Goal: Information Seeking & Learning: Find specific fact

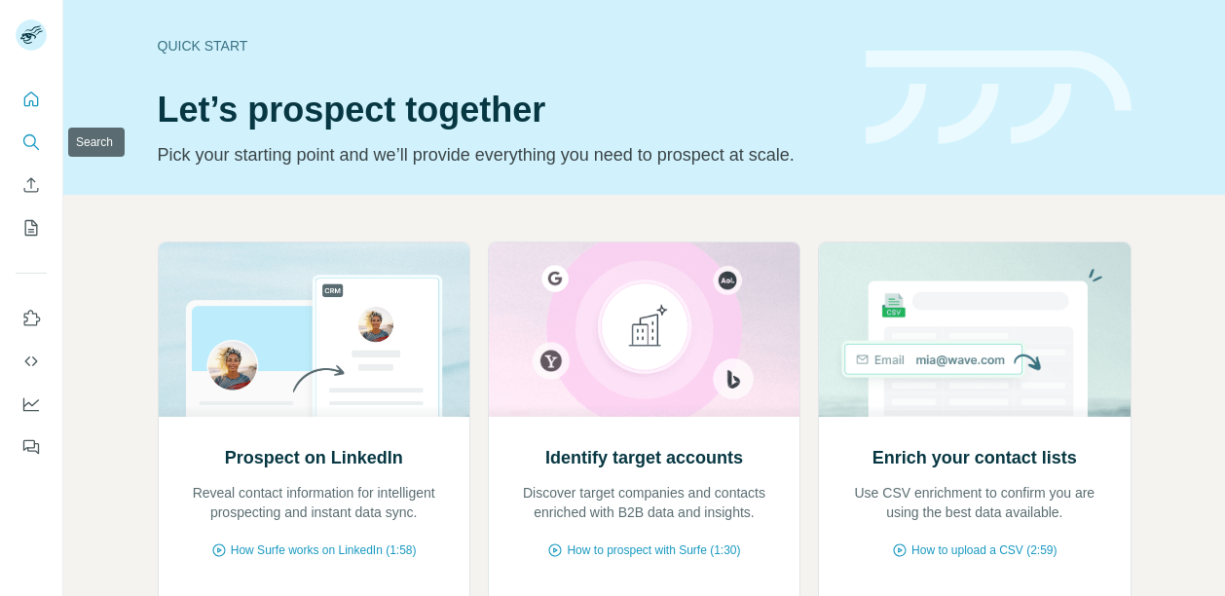
click at [37, 132] on icon "Search" at bounding box center [30, 141] width 19 height 19
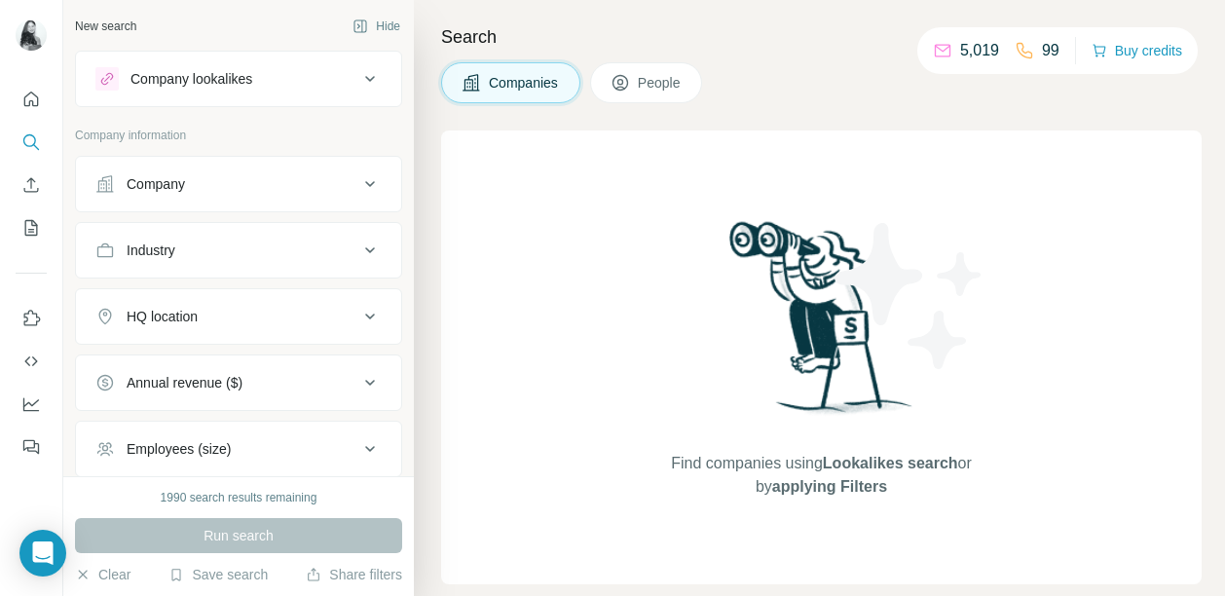
click at [624, 85] on icon at bounding box center [620, 82] width 19 height 19
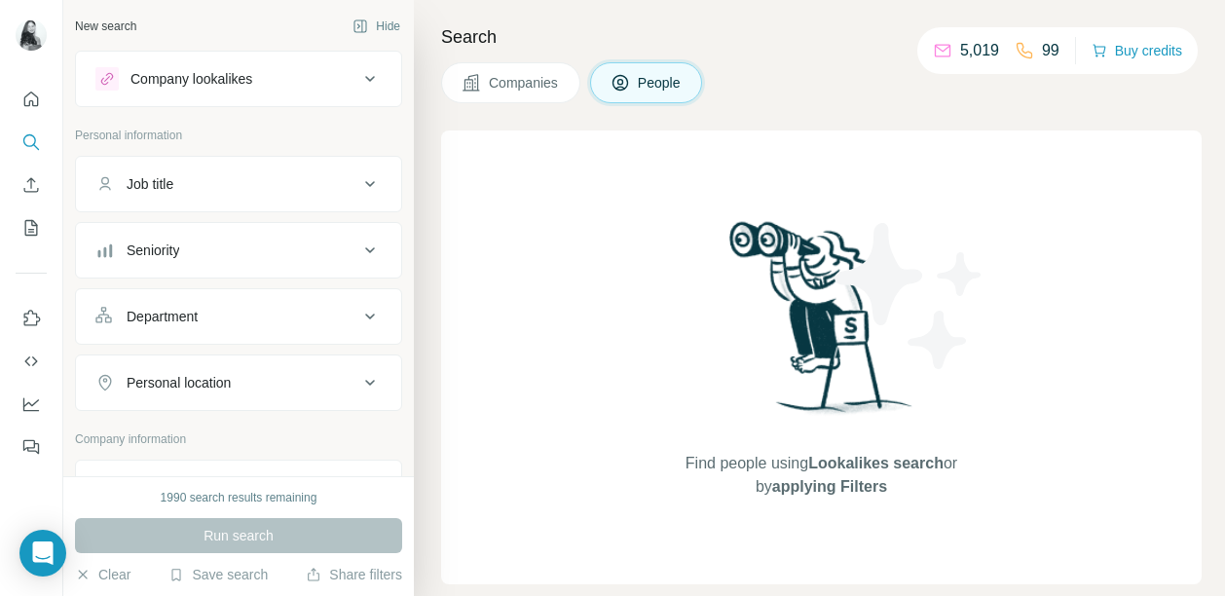
click at [885, 98] on div "Companies People" at bounding box center [821, 82] width 761 height 41
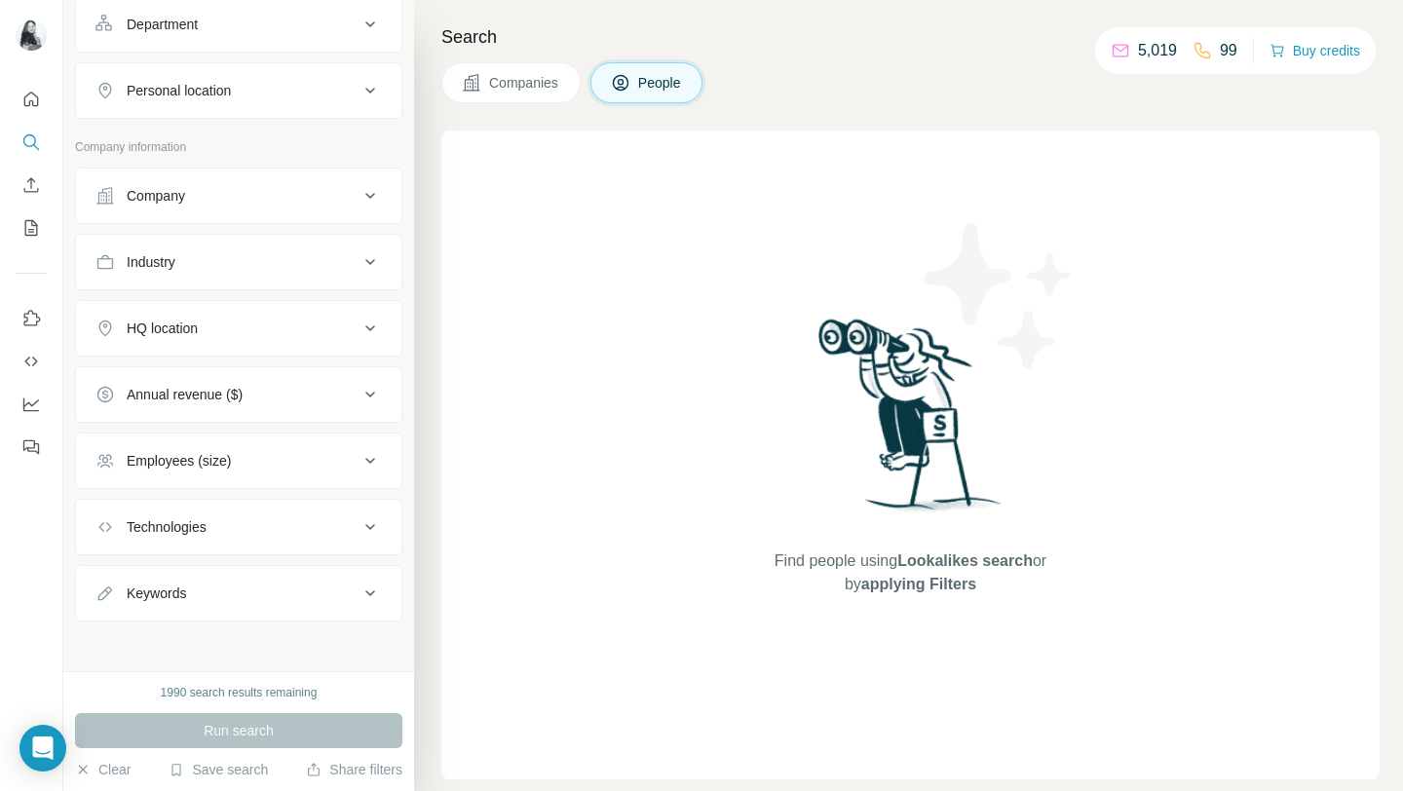
scroll to position [297, 0]
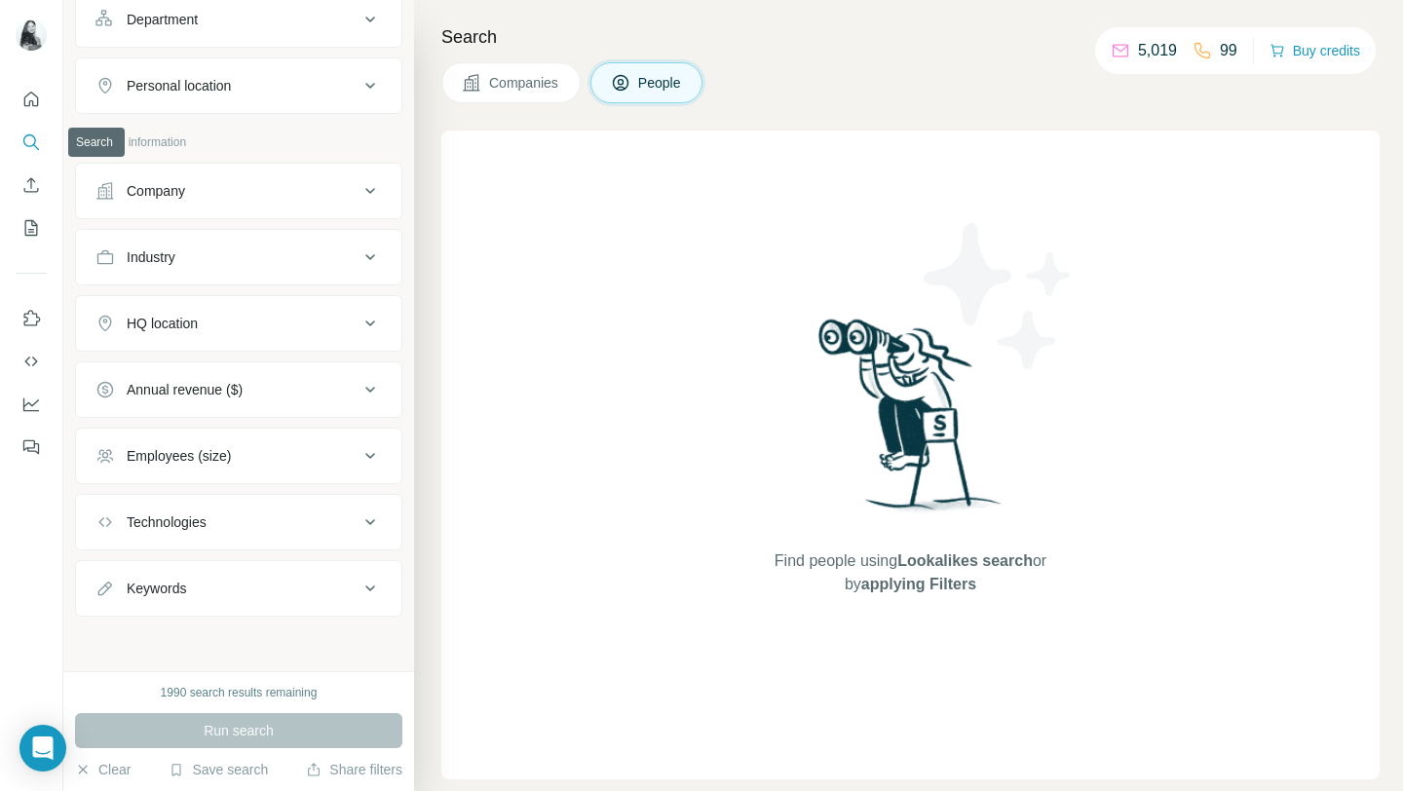
click at [33, 135] on icon "Search" at bounding box center [29, 140] width 13 height 13
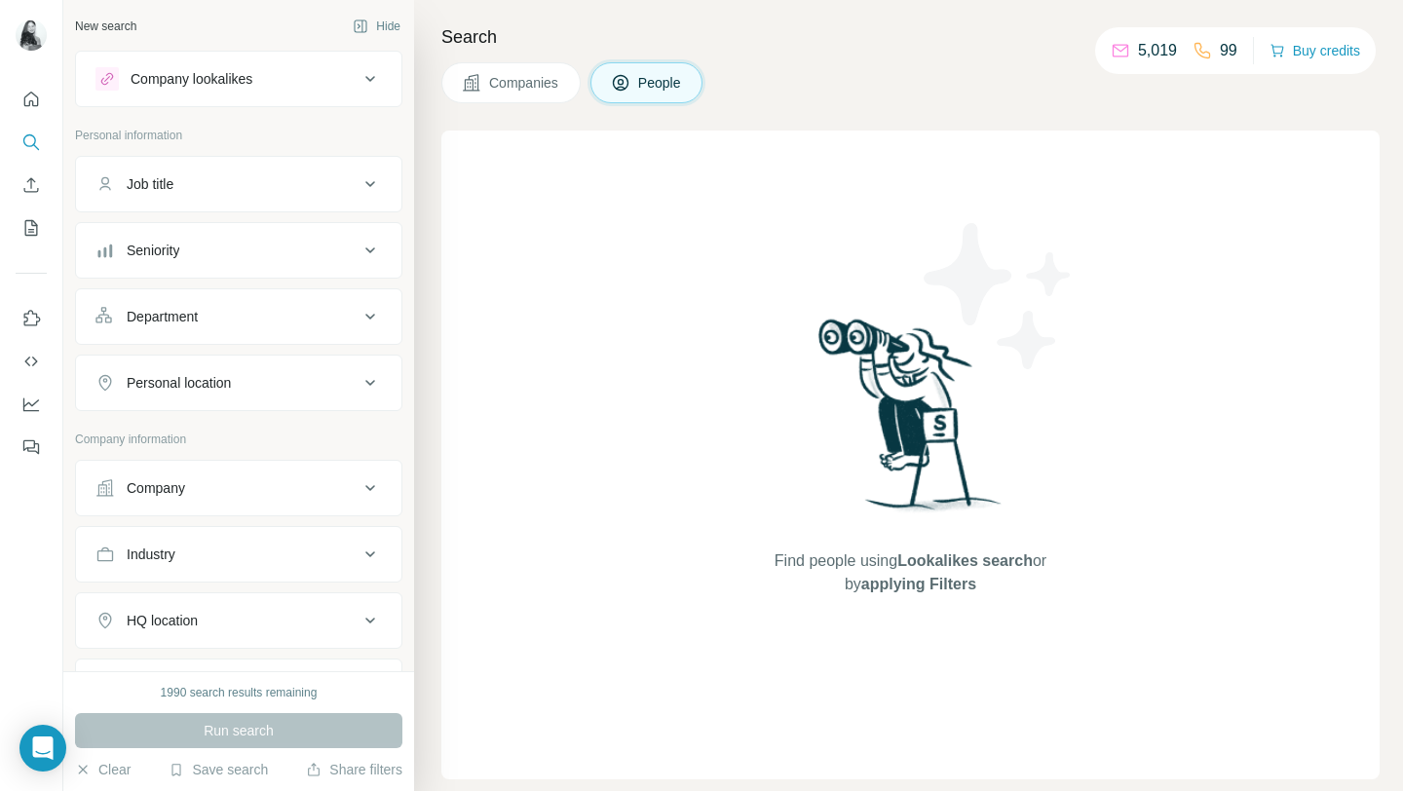
click at [372, 72] on icon at bounding box center [369, 78] width 23 height 23
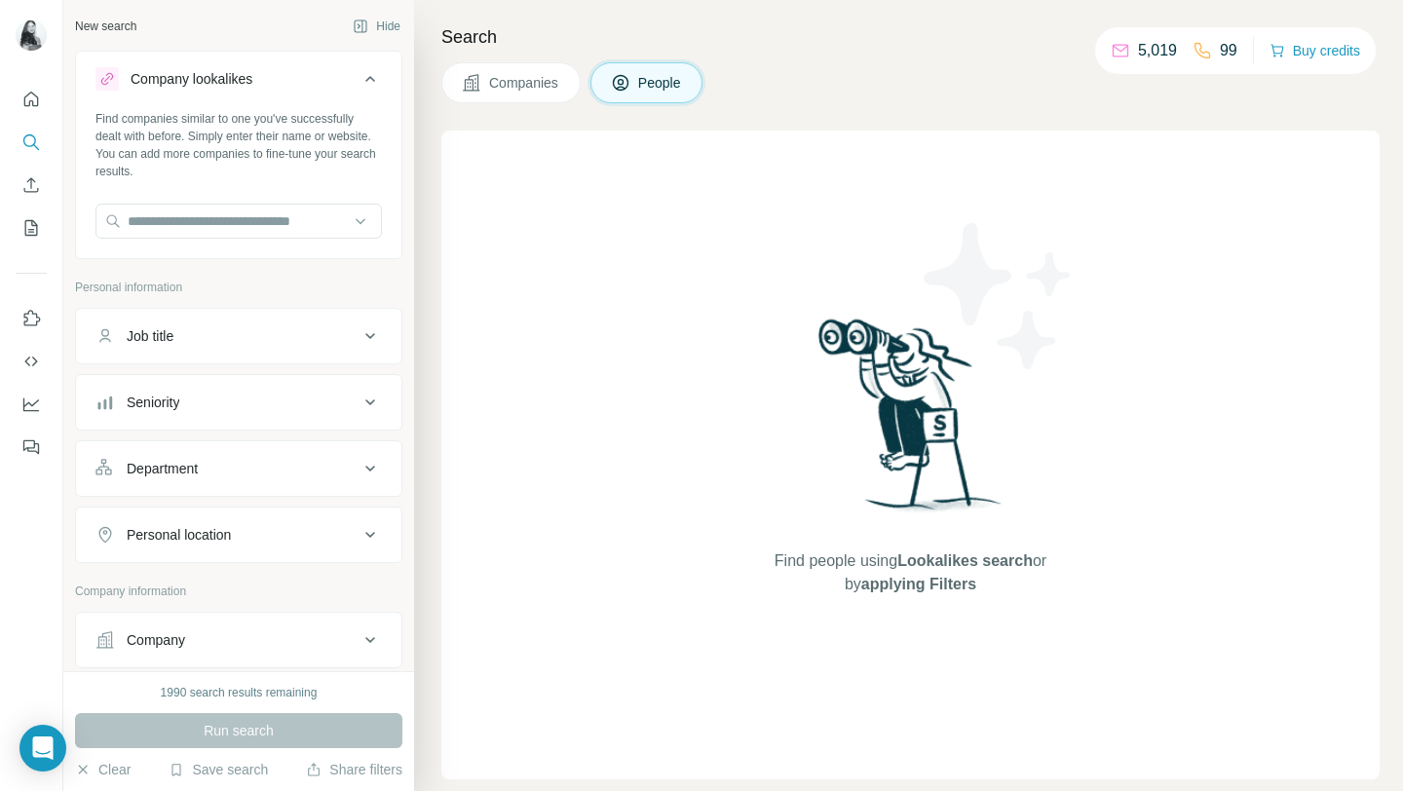
click at [372, 72] on icon at bounding box center [369, 78] width 23 height 23
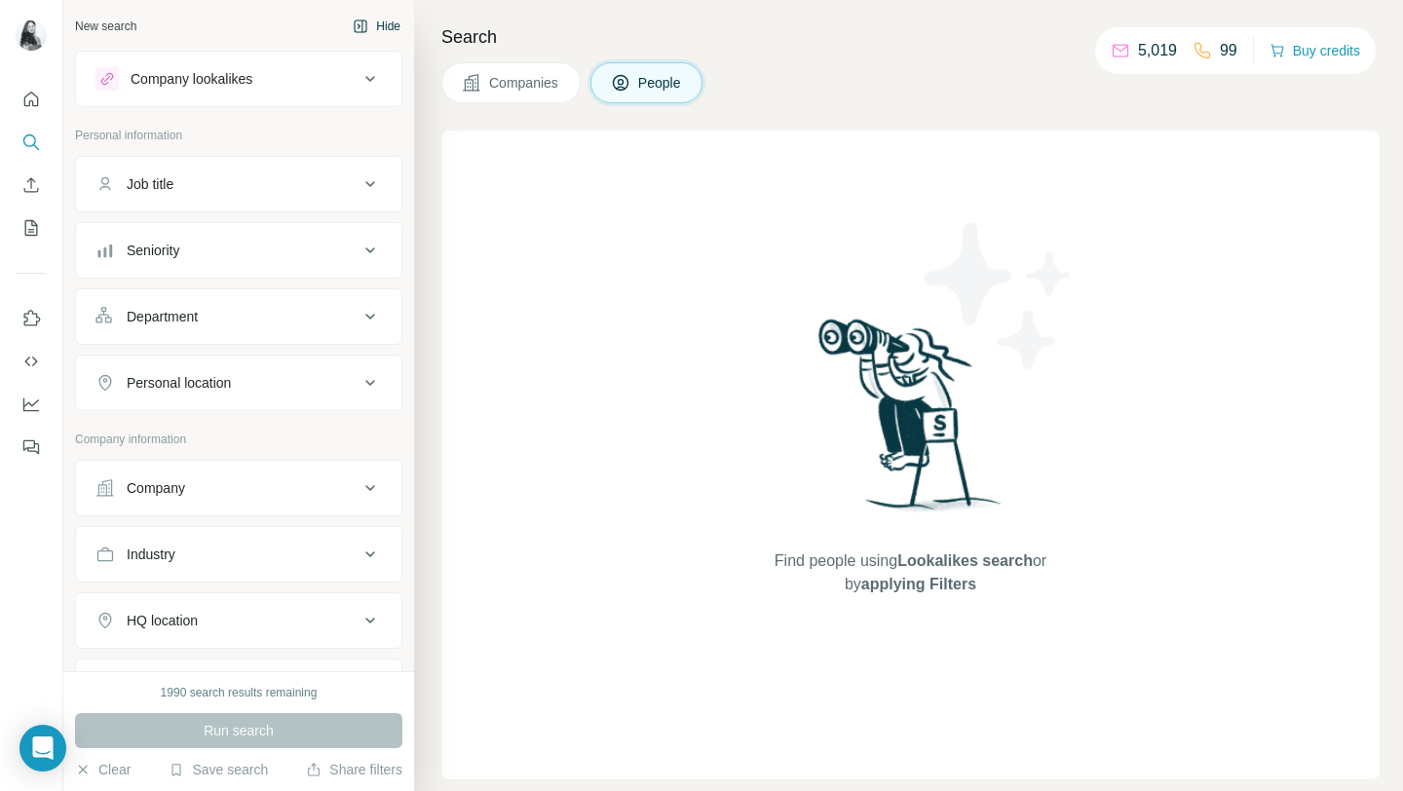
click at [376, 27] on button "Hide" at bounding box center [376, 26] width 75 height 29
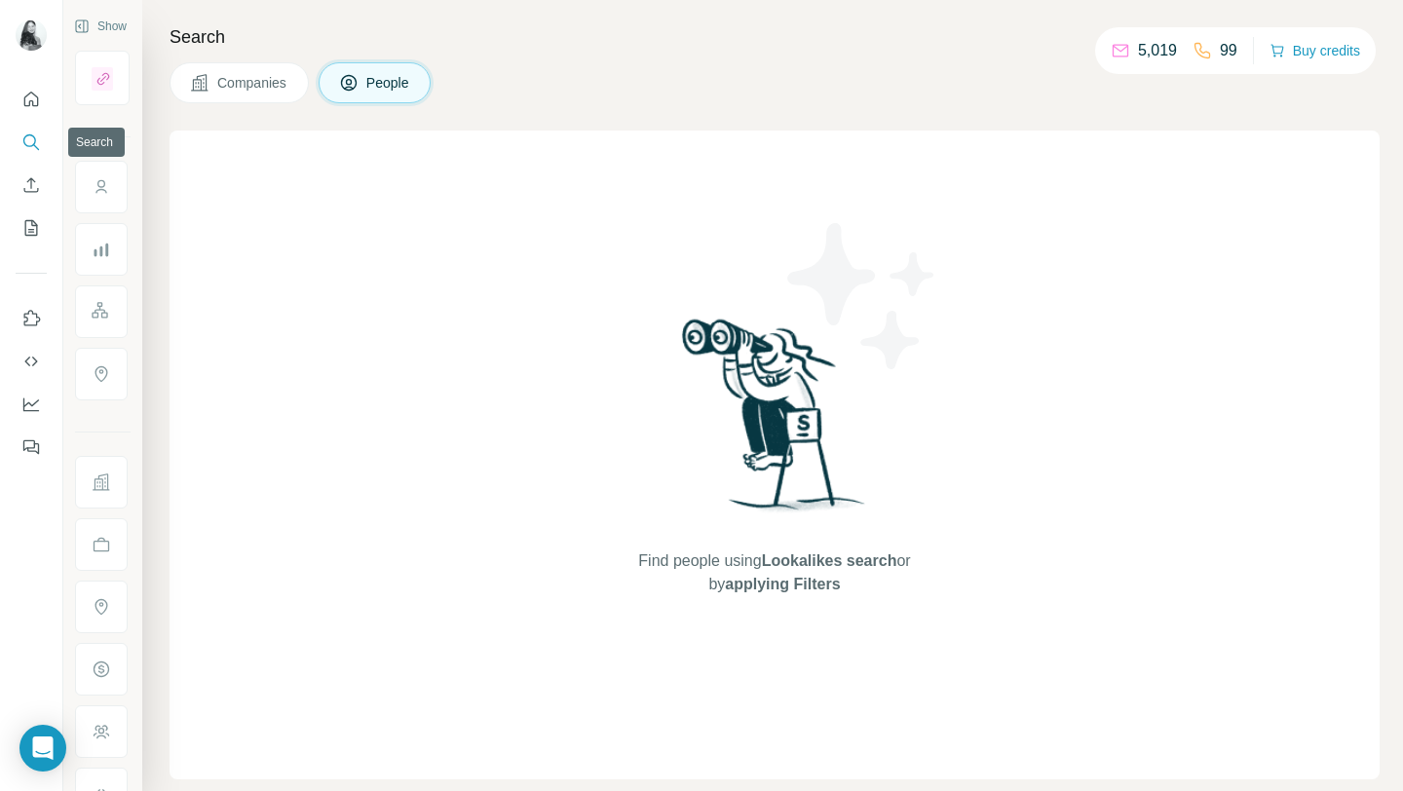
click at [33, 132] on icon "Search" at bounding box center [30, 141] width 19 height 19
click at [231, 98] on button "Companies" at bounding box center [238, 82] width 139 height 41
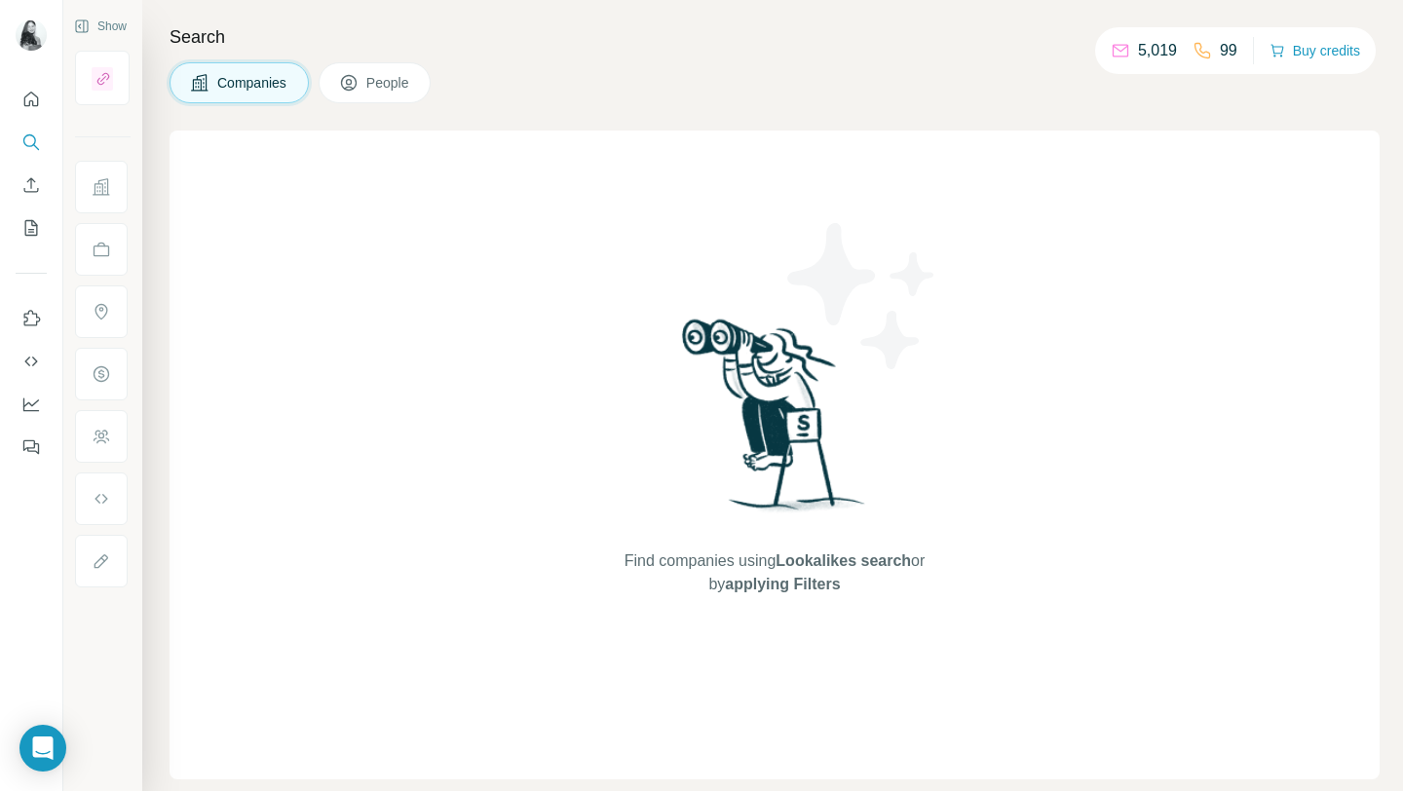
click at [391, 70] on button "People" at bounding box center [374, 82] width 113 height 41
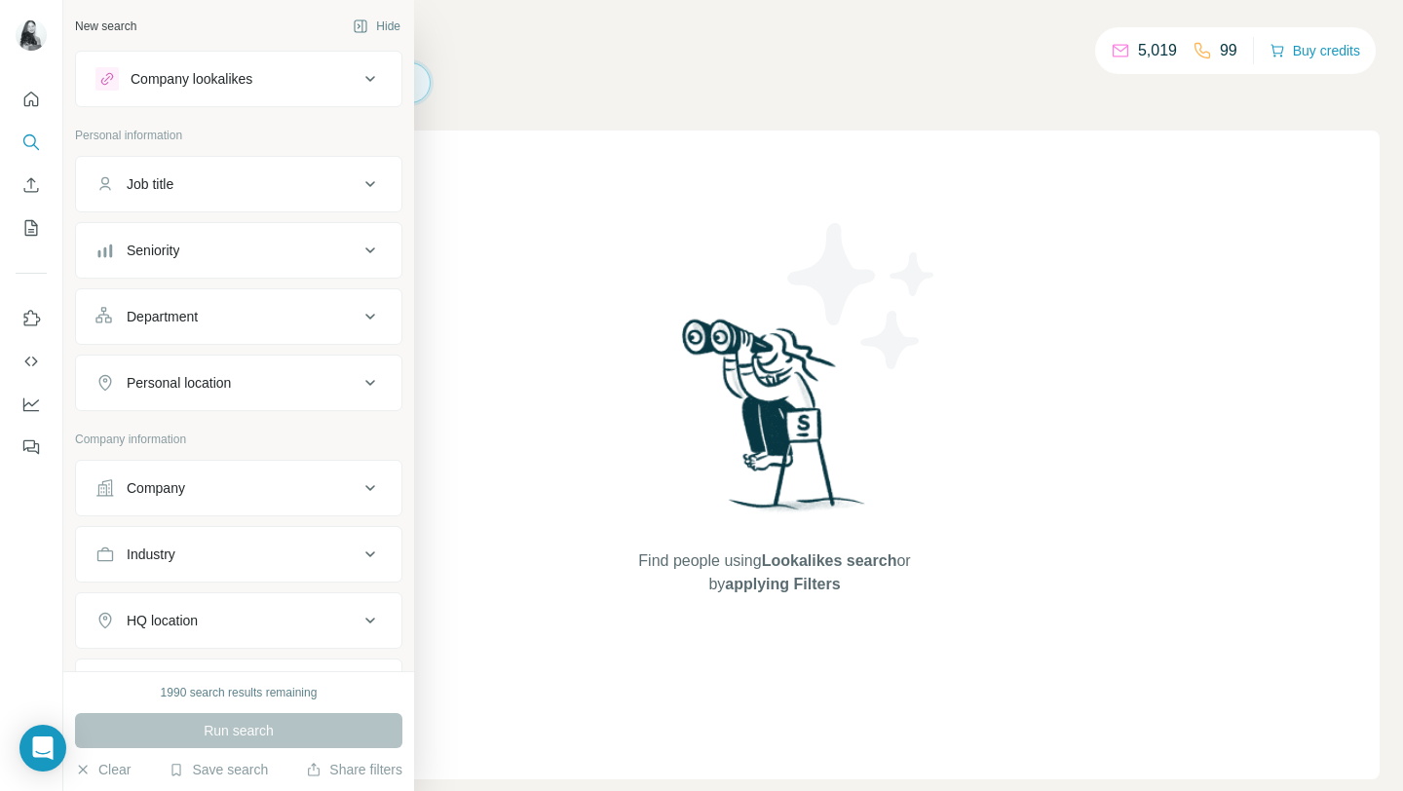
click at [276, 178] on div "Job title" at bounding box center [226, 183] width 263 height 19
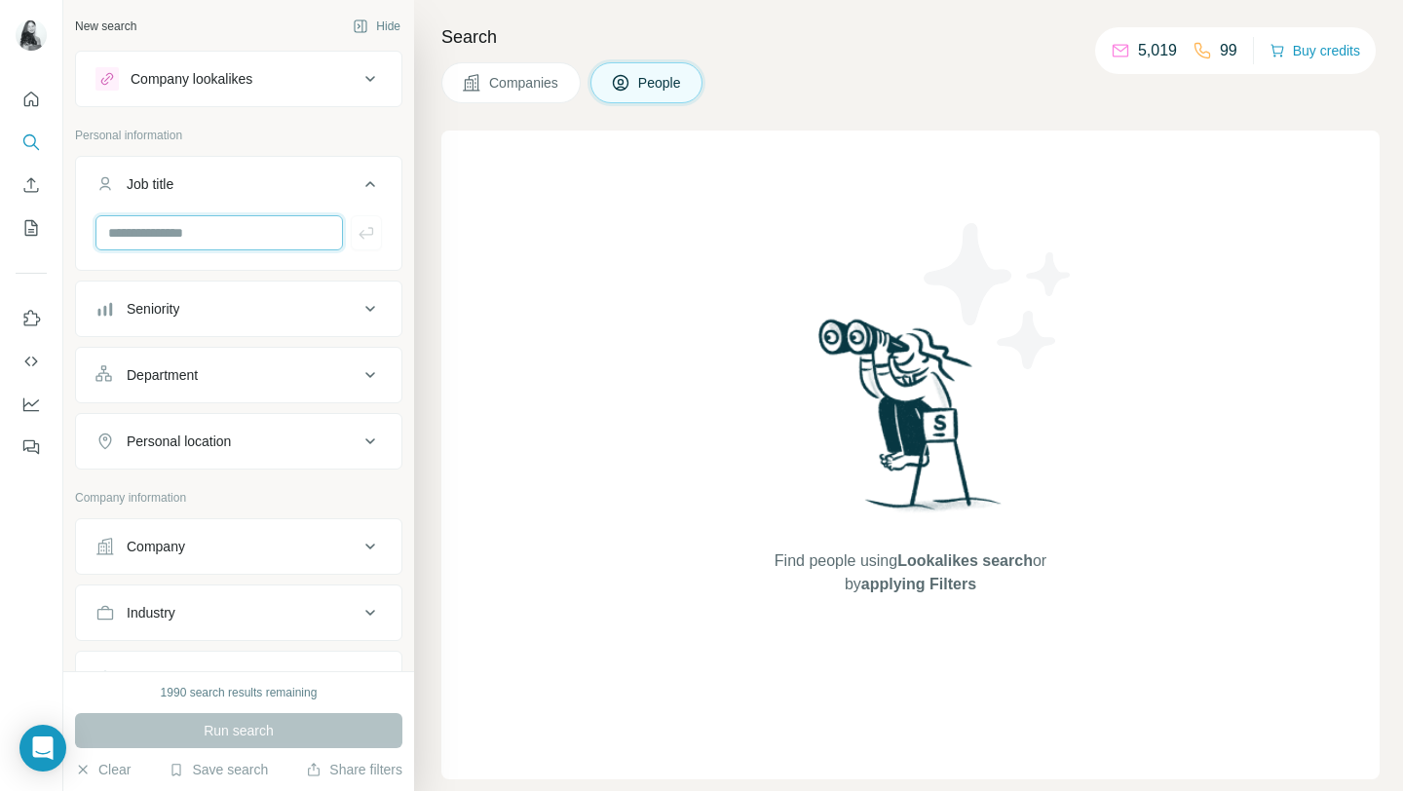
click at [253, 230] on input "text" at bounding box center [218, 232] width 247 height 35
type input "**********"
click at [365, 549] on icon at bounding box center [369, 546] width 23 height 23
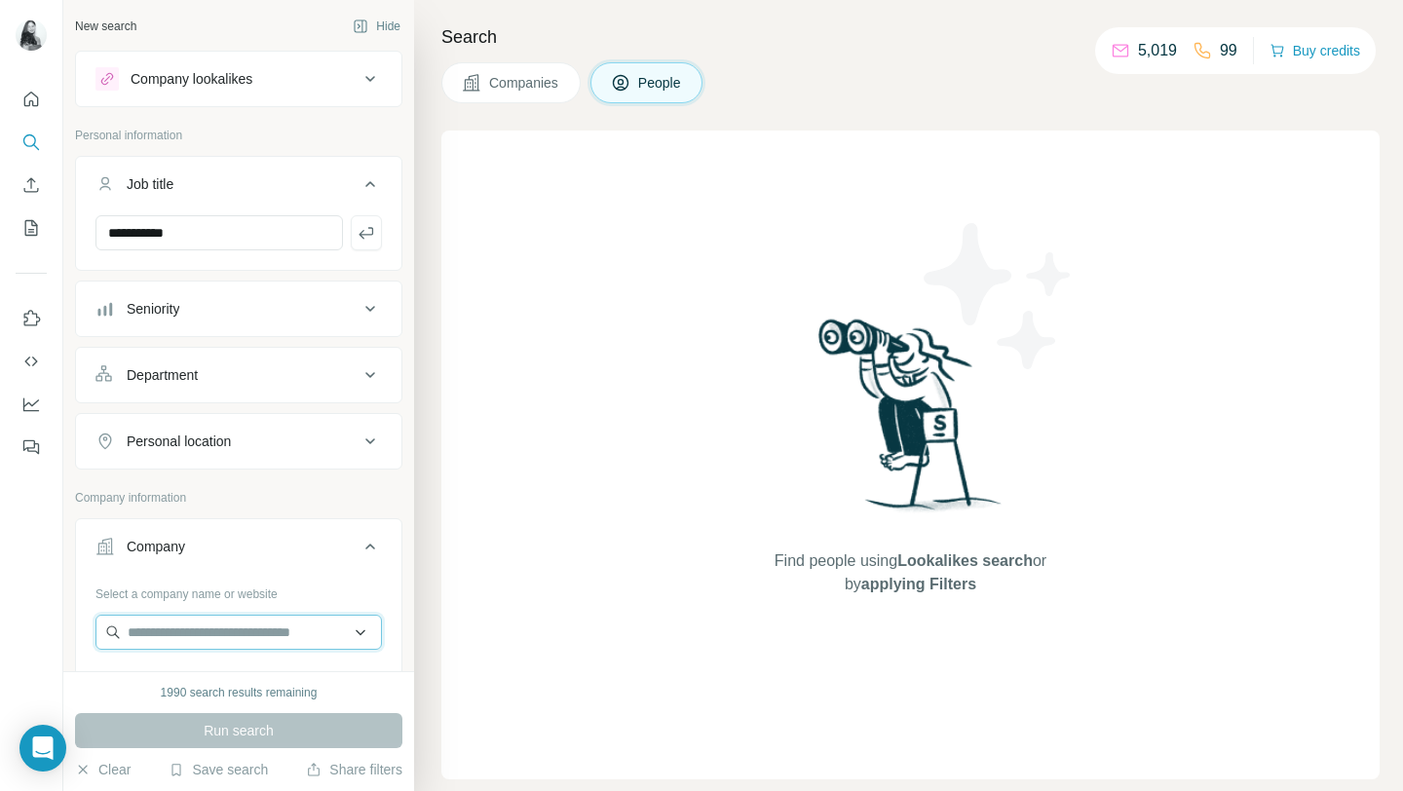
click at [275, 595] on input "text" at bounding box center [238, 632] width 286 height 35
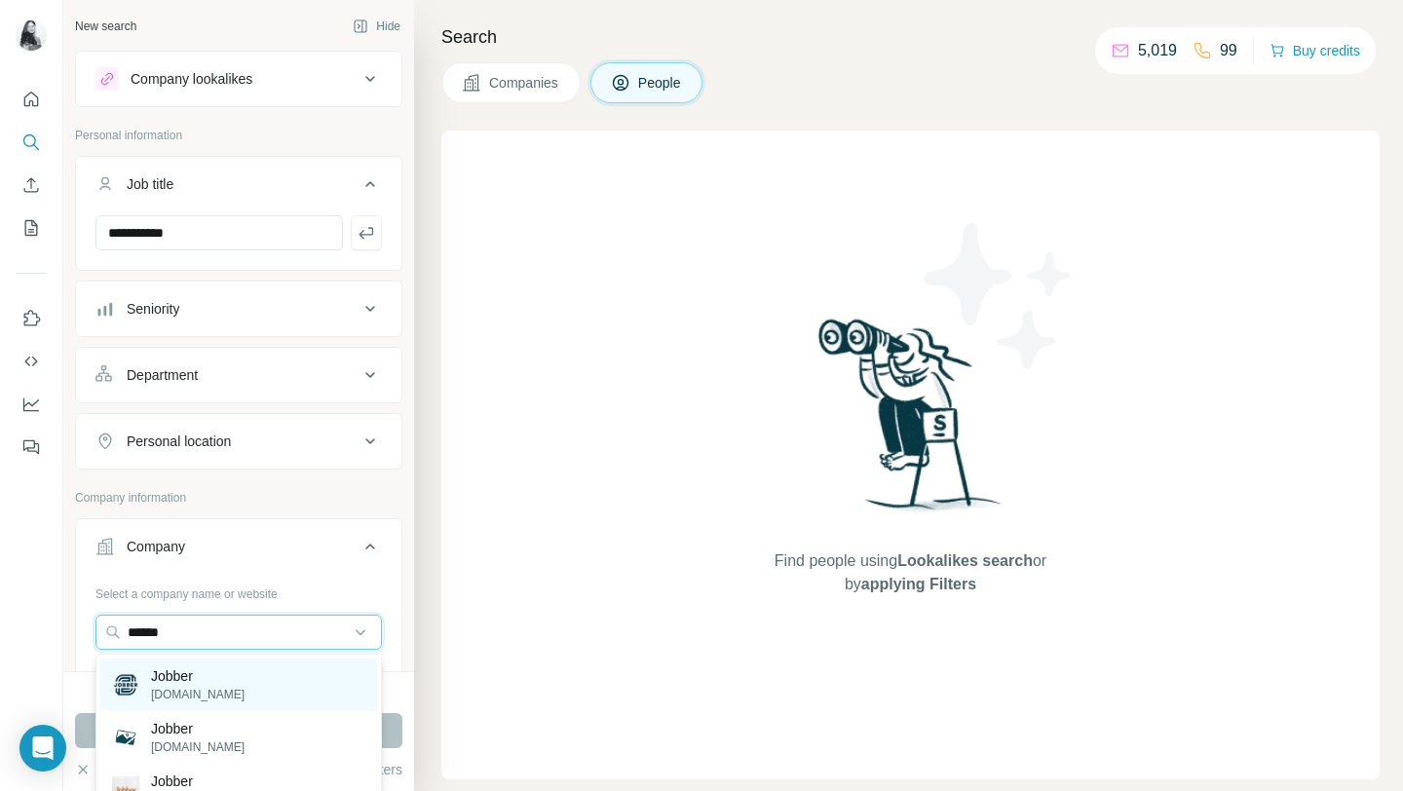
type input "******"
click at [291, 595] on div "Jobber [DOMAIN_NAME]" at bounding box center [238, 684] width 277 height 53
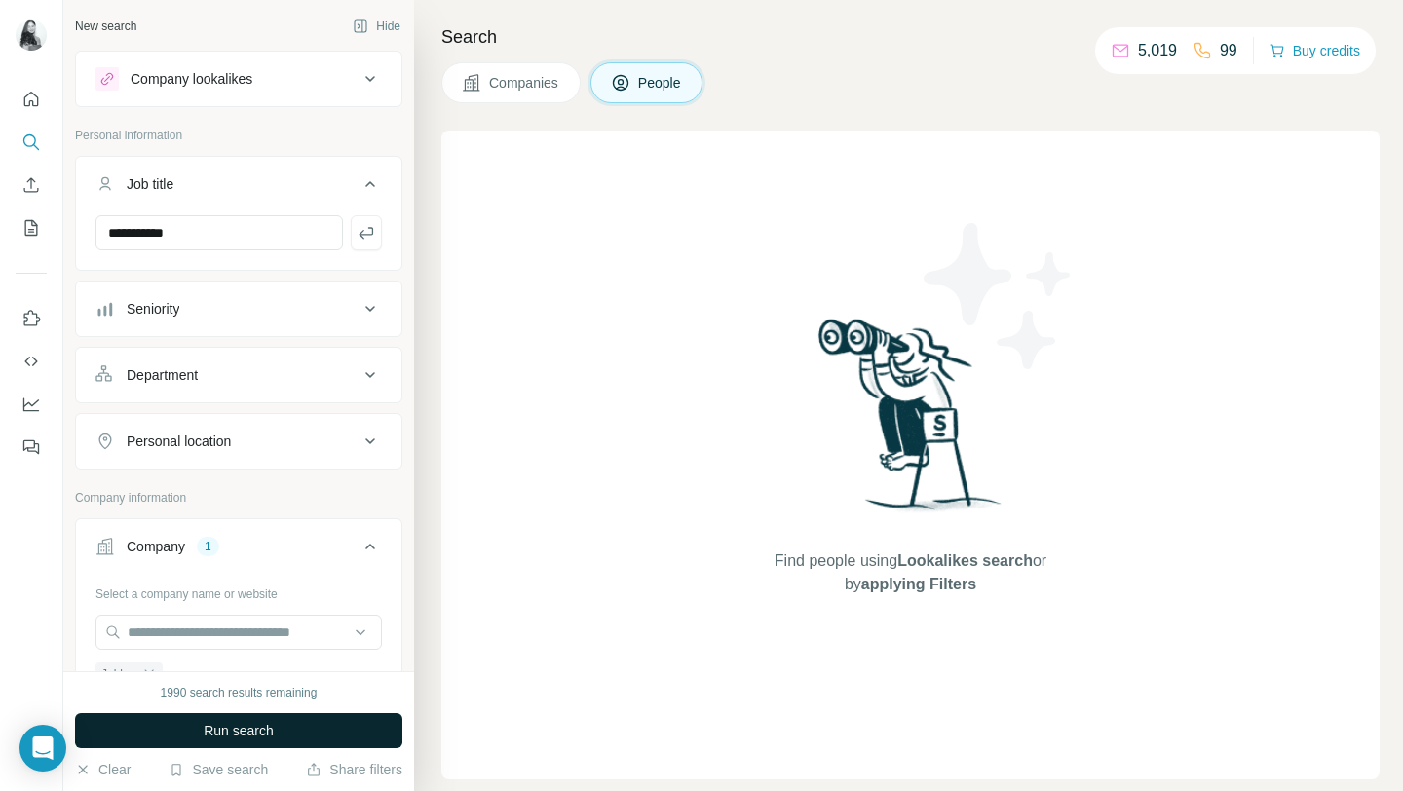
click at [286, 595] on button "Run search" at bounding box center [238, 730] width 327 height 35
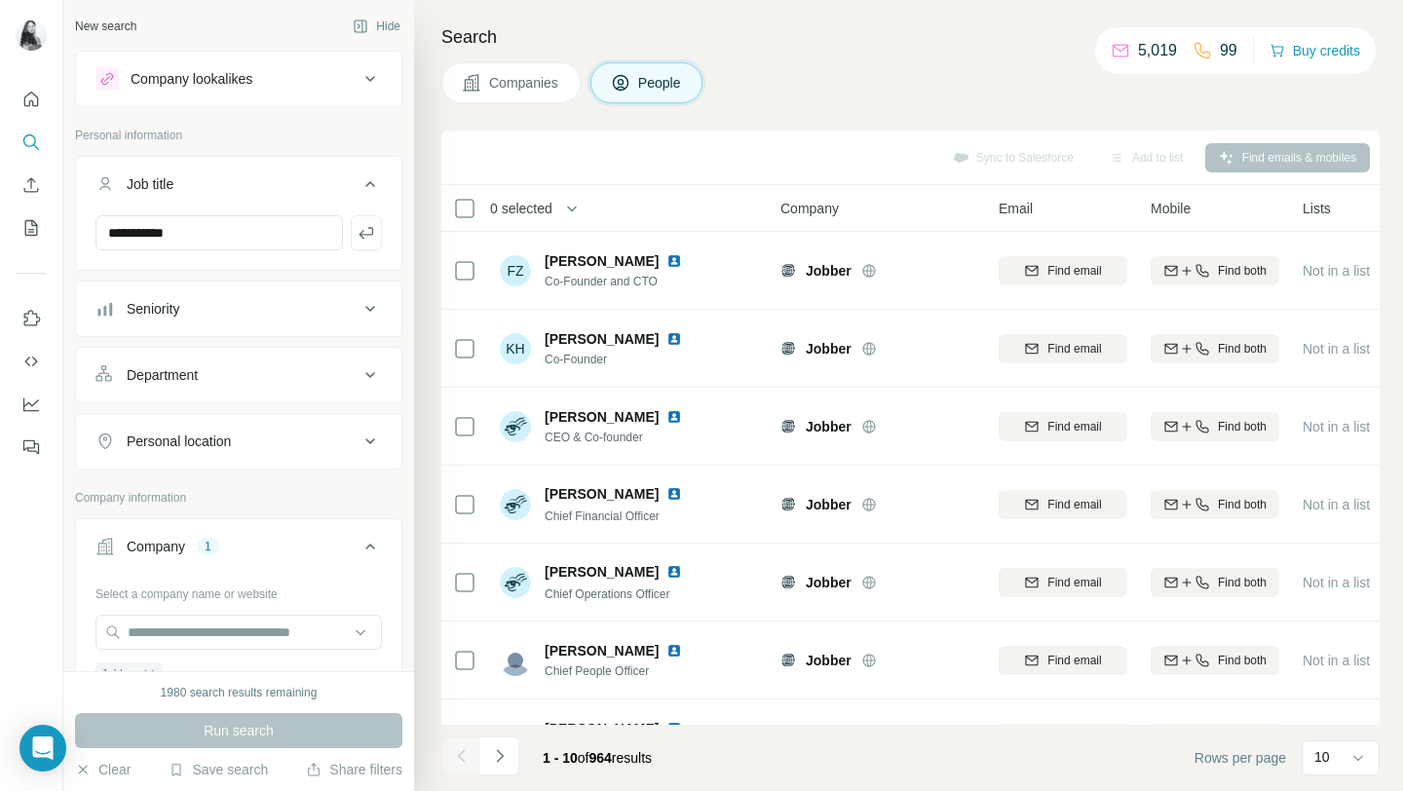
click at [274, 450] on div "Personal location" at bounding box center [226, 440] width 263 height 19
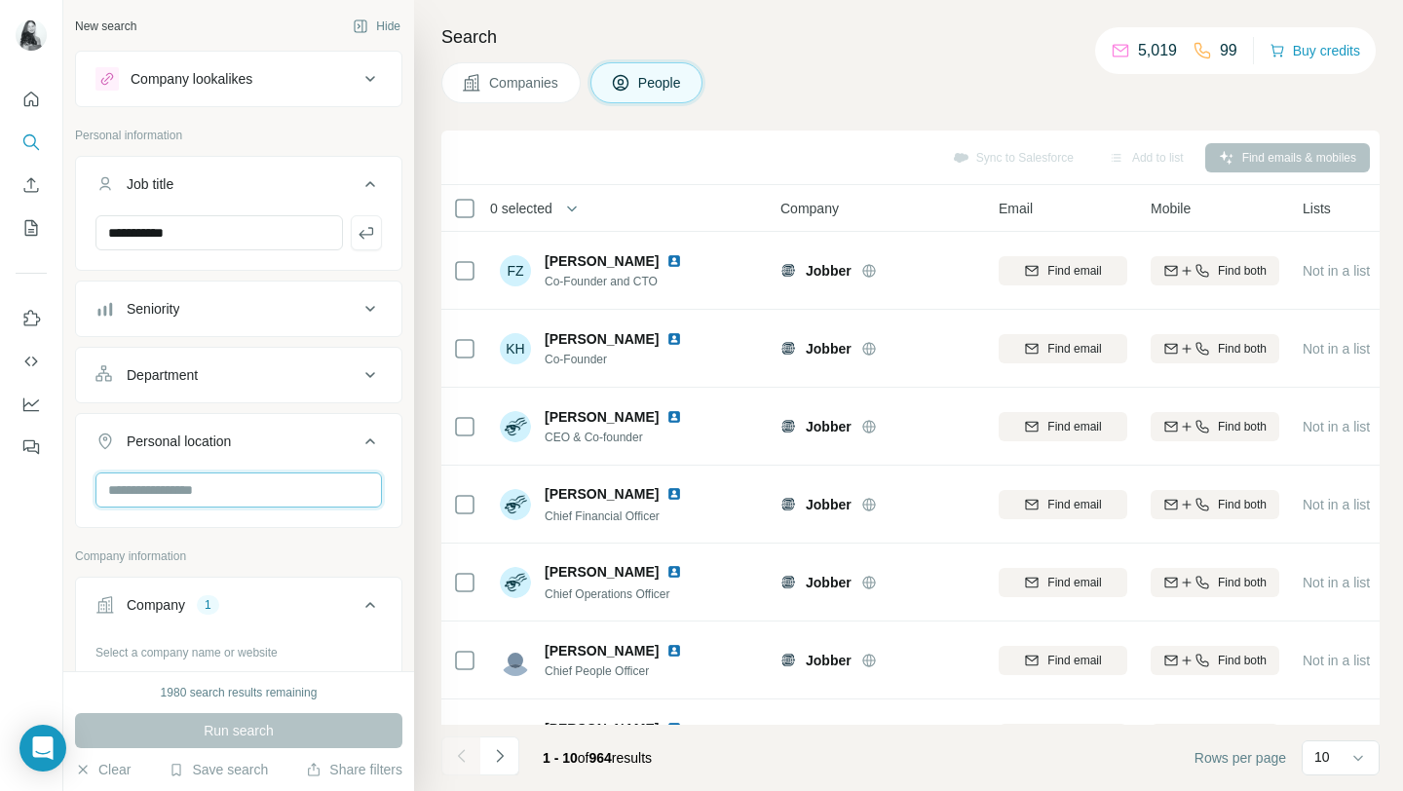
click at [231, 485] on input "text" at bounding box center [238, 489] width 286 height 35
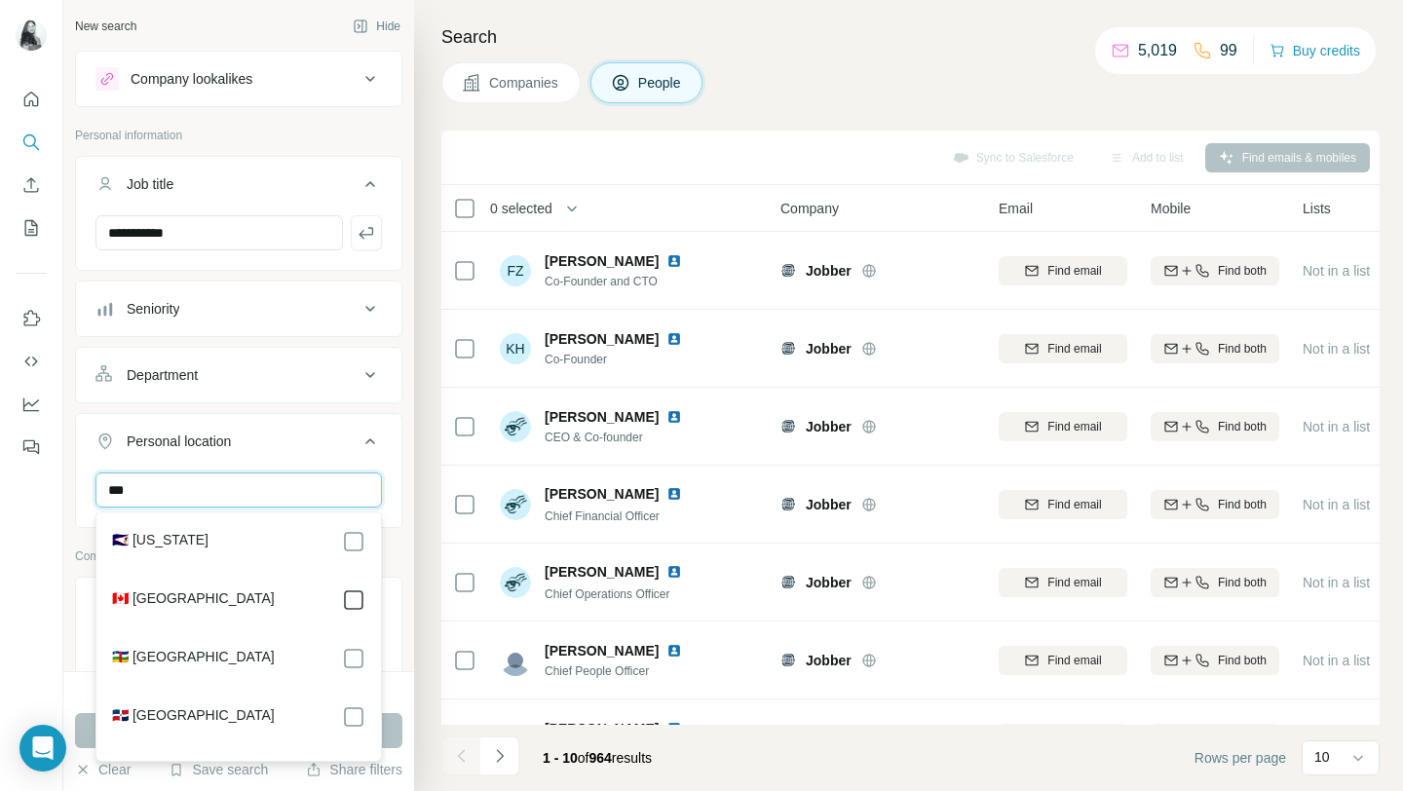
type input "***"
click at [387, 595] on button "Run search" at bounding box center [238, 730] width 327 height 35
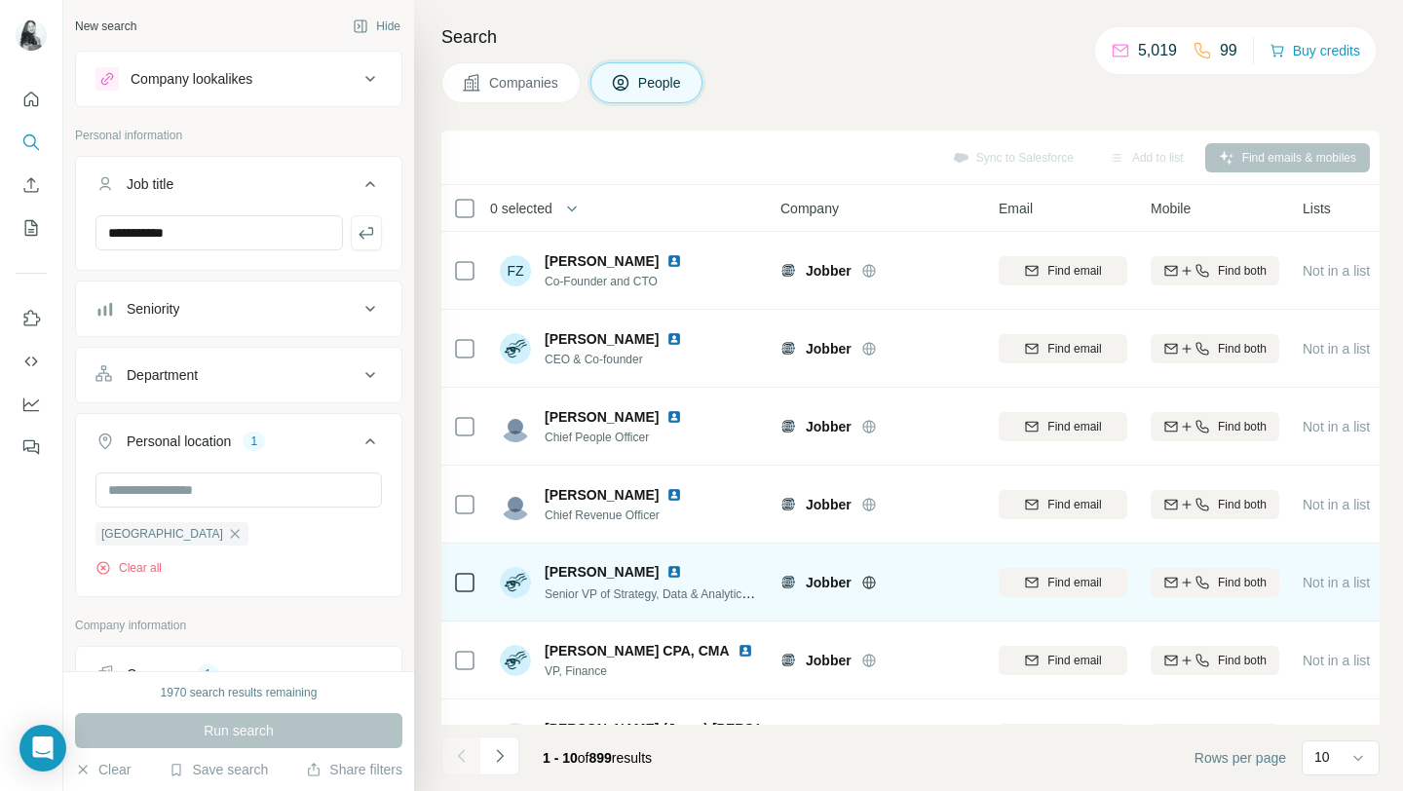
scroll to position [286, 0]
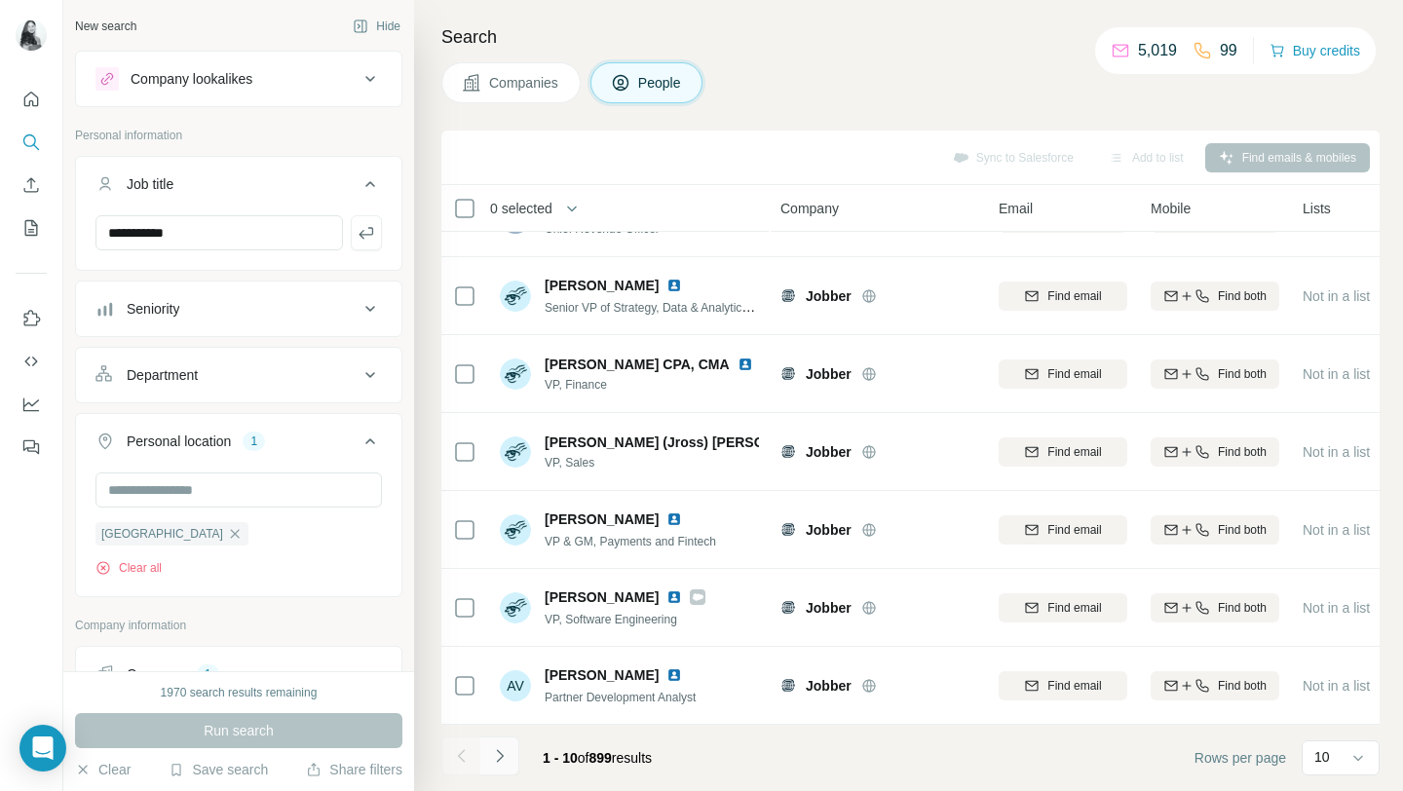
click at [511, 595] on button "Navigate to next page" at bounding box center [499, 755] width 39 height 39
